Goal: Information Seeking & Learning: Check status

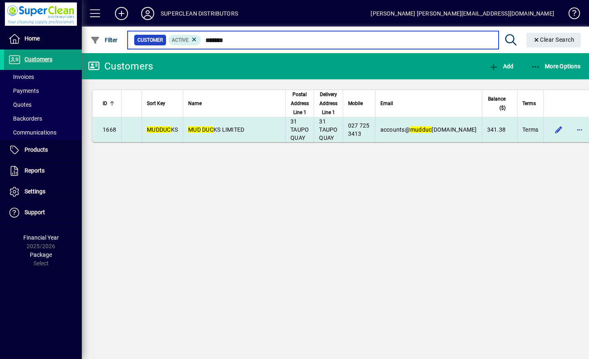
type input "*******"
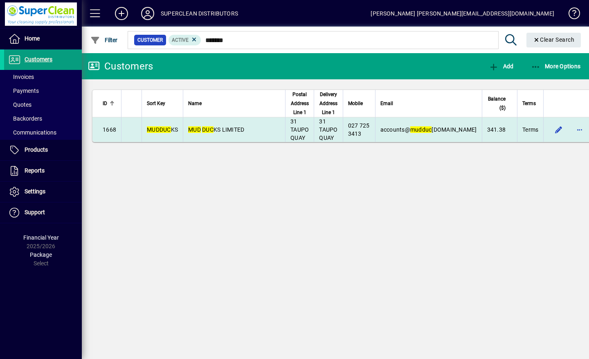
click at [234, 132] on span "MUD DUC KS LIMITED" at bounding box center [216, 129] width 56 height 7
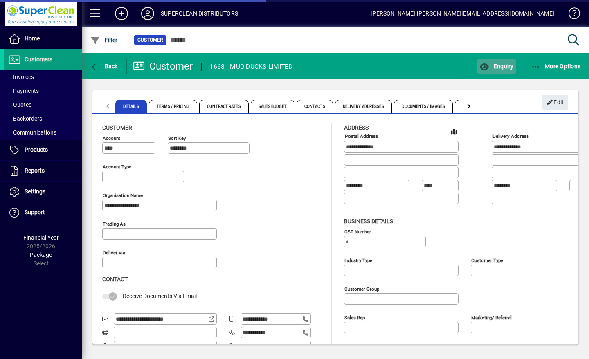
click at [502, 73] on span "button" at bounding box center [496, 66] width 38 height 20
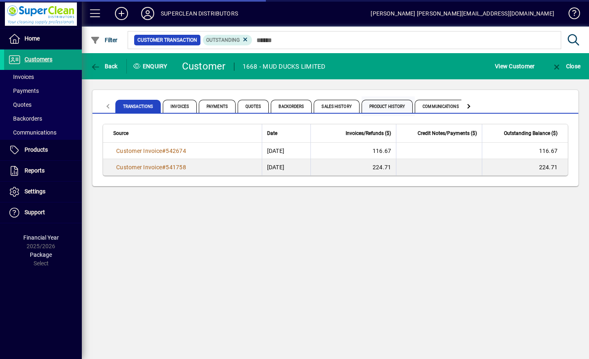
click at [397, 110] on span "Product History" at bounding box center [388, 106] width 52 height 13
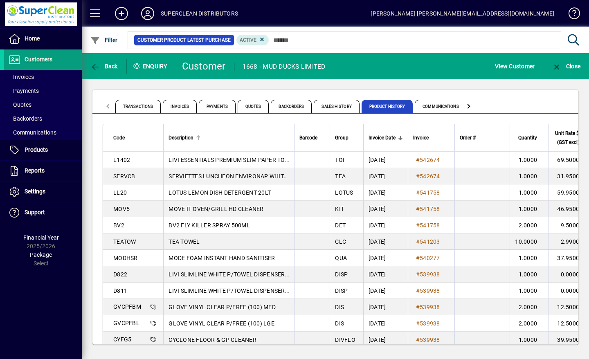
click at [153, 12] on icon at bounding box center [147, 13] width 16 height 13
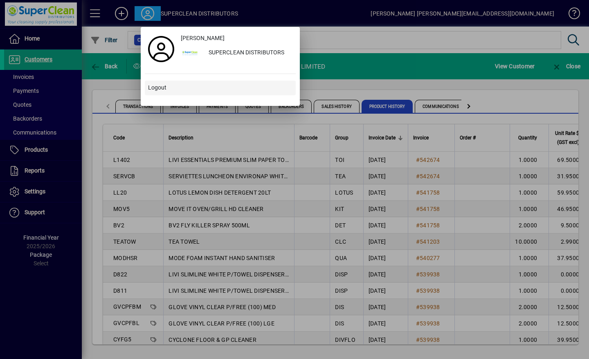
click at [156, 90] on span "Logout" at bounding box center [157, 87] width 18 height 9
